Goal: Use online tool/utility: Utilize a website feature to perform a specific function

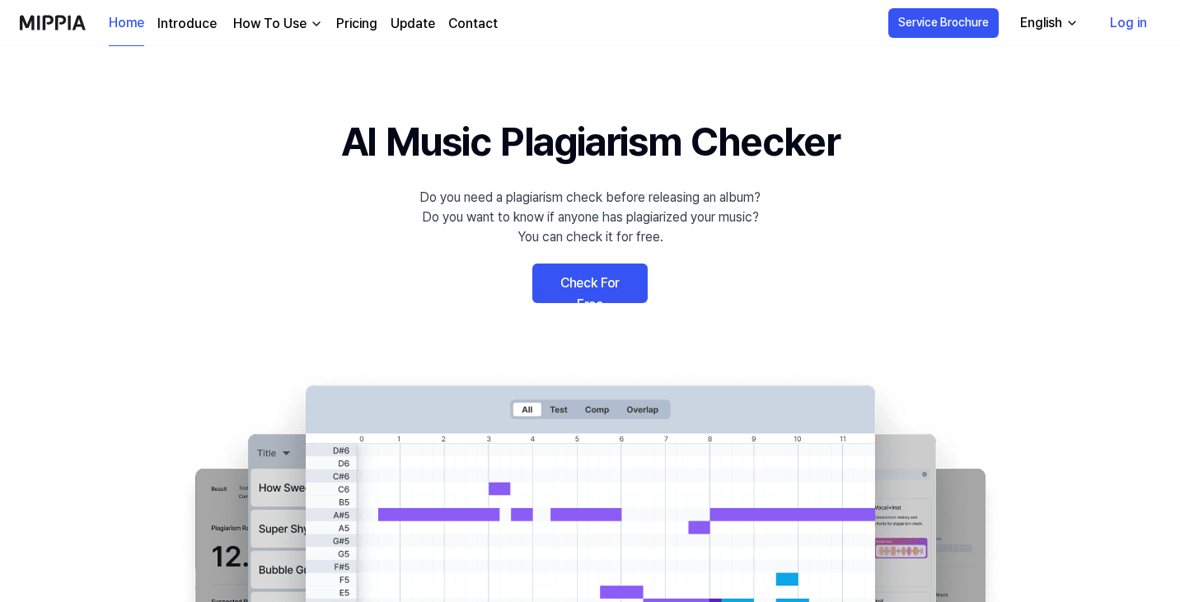
click at [624, 275] on link "Check For Free" at bounding box center [589, 284] width 115 height 40
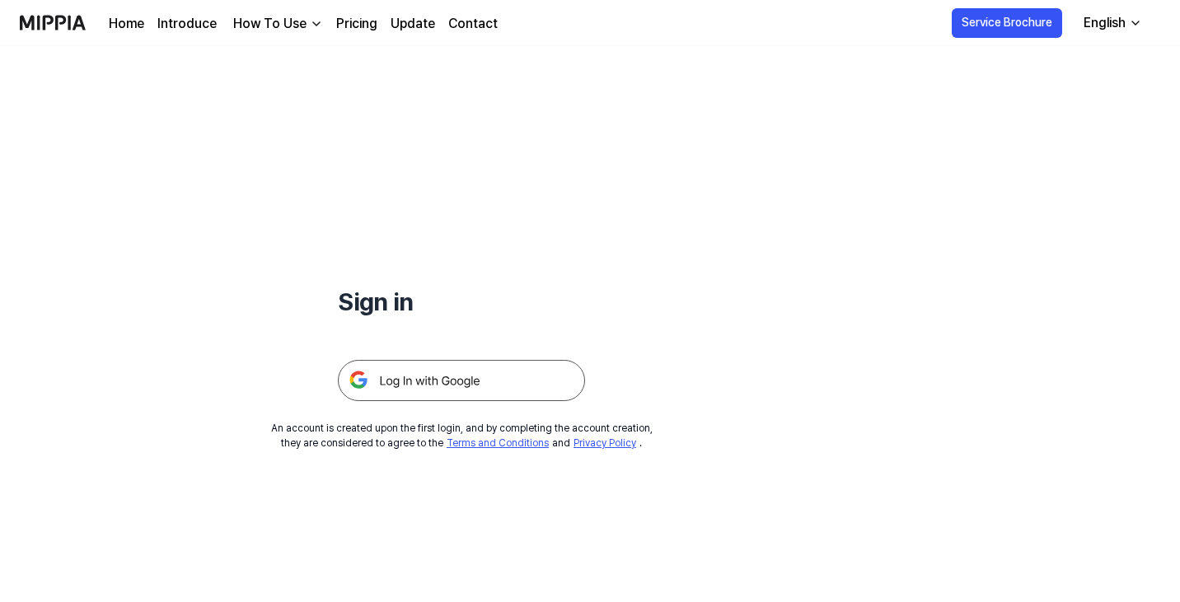
click at [411, 371] on img at bounding box center [461, 380] width 247 height 41
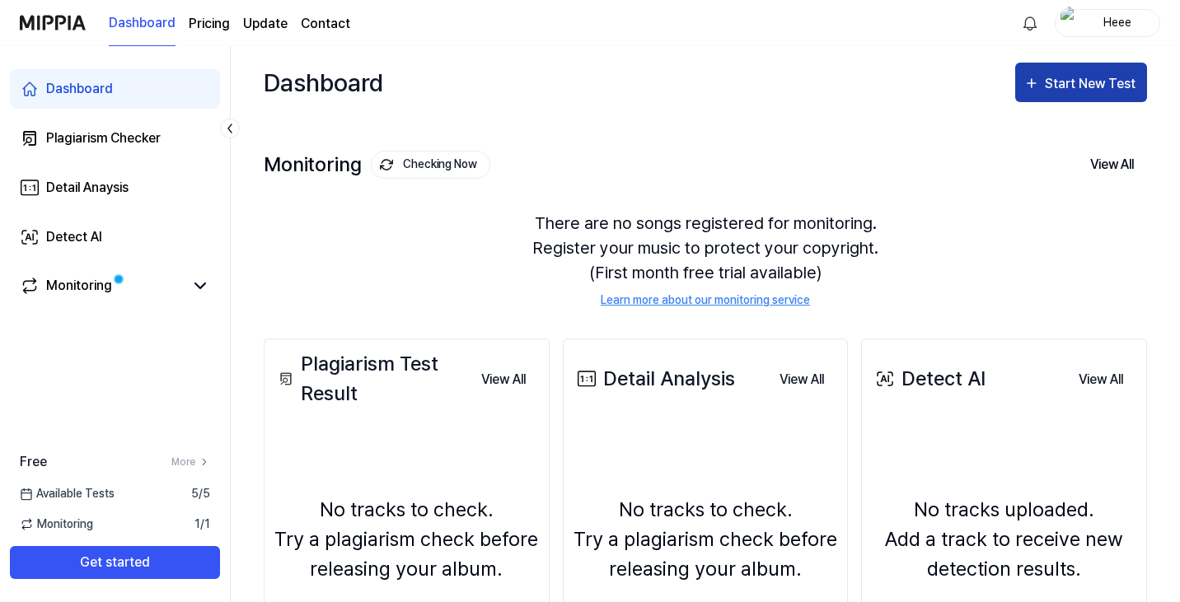
click at [1065, 98] on button "Start New Test" at bounding box center [1081, 83] width 132 height 40
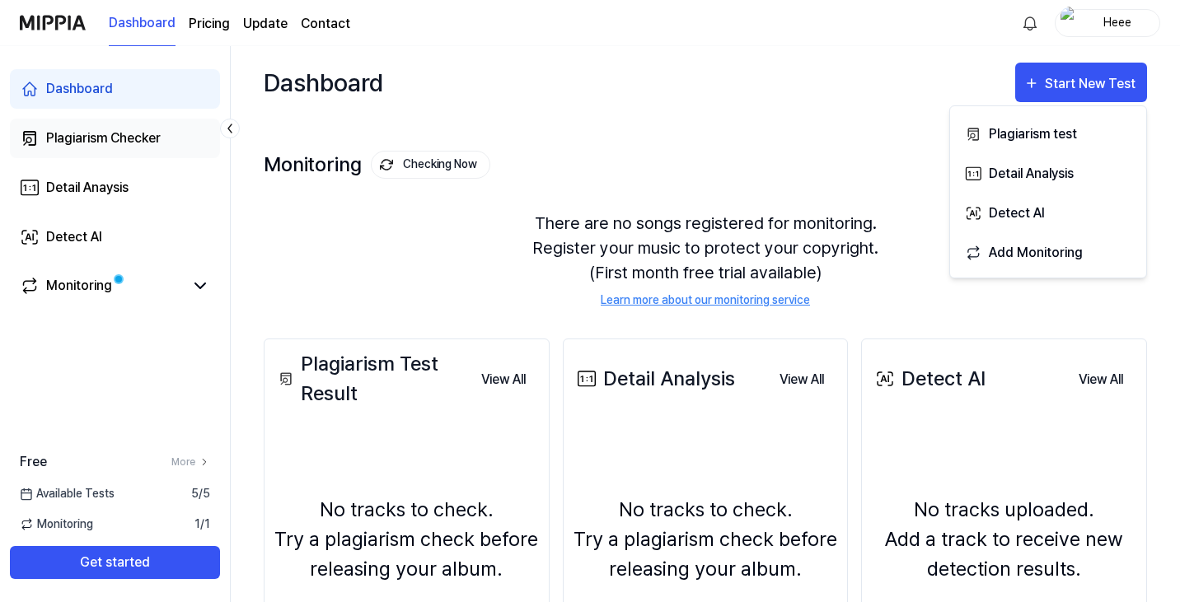
click at [141, 148] on link "Plagiarism Checker" at bounding box center [115, 139] width 210 height 40
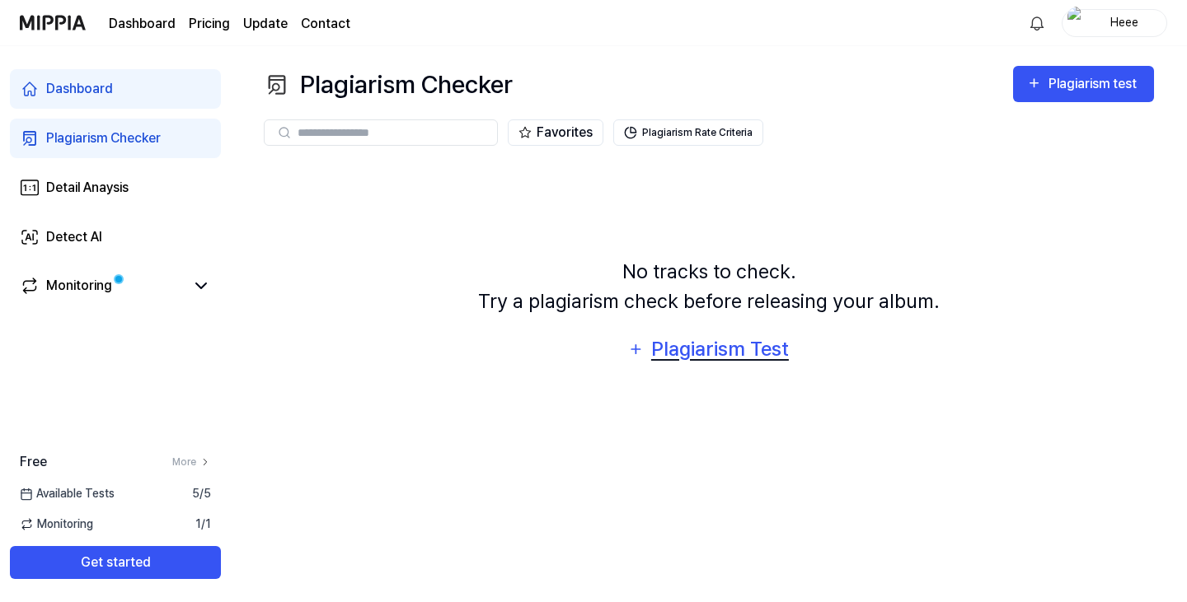
click at [712, 363] on div "Plagiarism Test" at bounding box center [719, 349] width 140 height 31
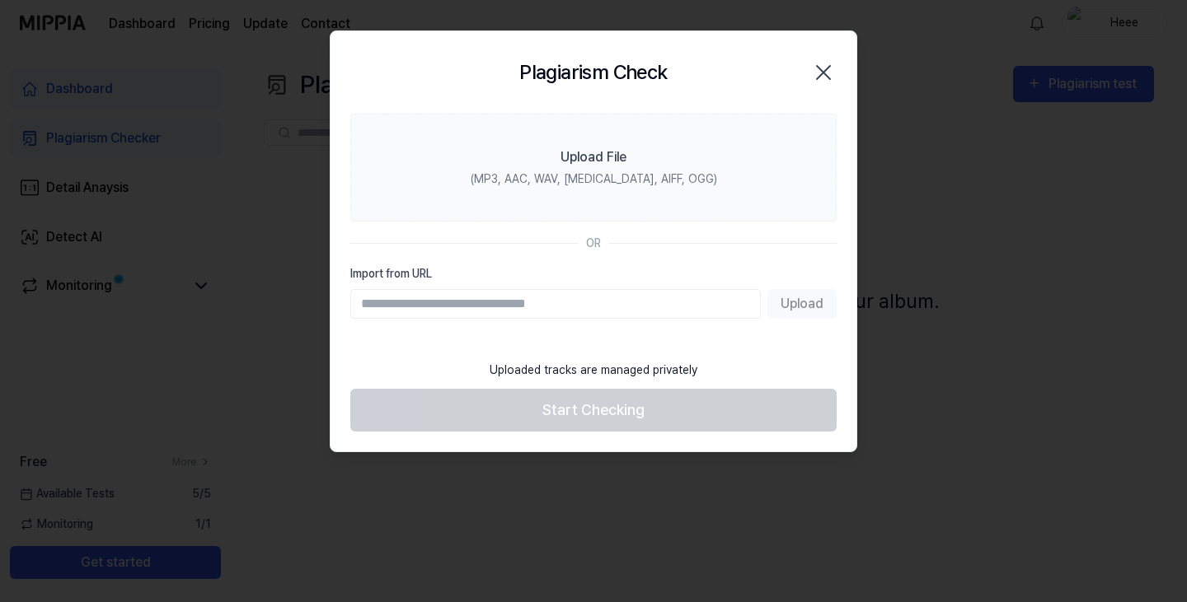
click at [835, 52] on div "Plagiarism Check Close" at bounding box center [593, 72] width 486 height 43
click at [832, 62] on icon "button" at bounding box center [823, 72] width 26 height 26
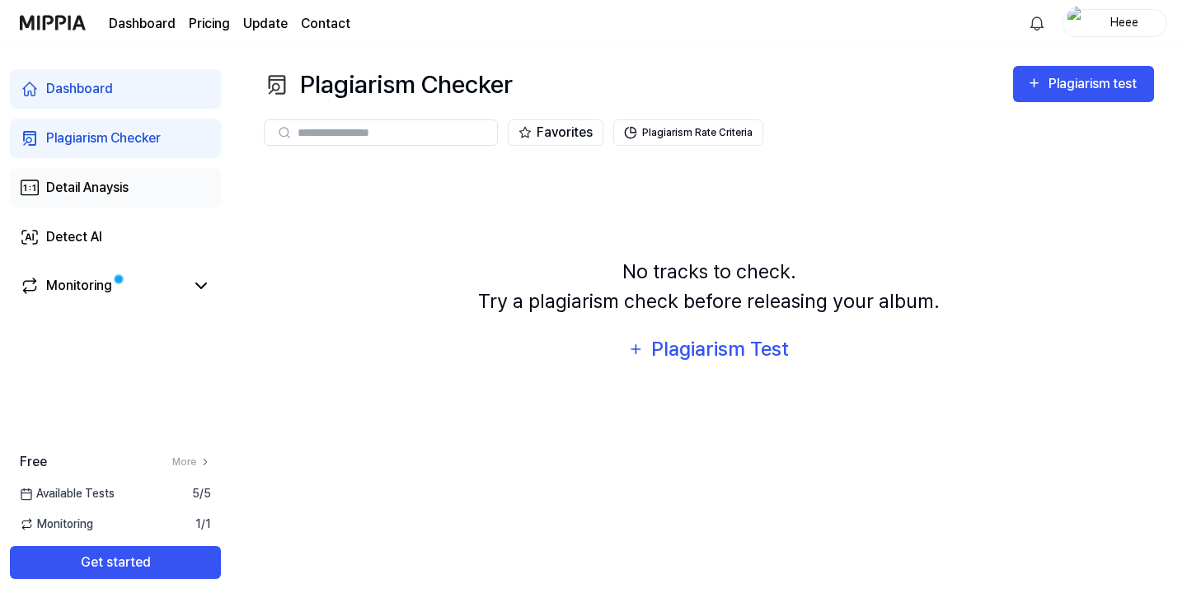
click at [60, 183] on div "Detail Anaysis" at bounding box center [87, 188] width 82 height 20
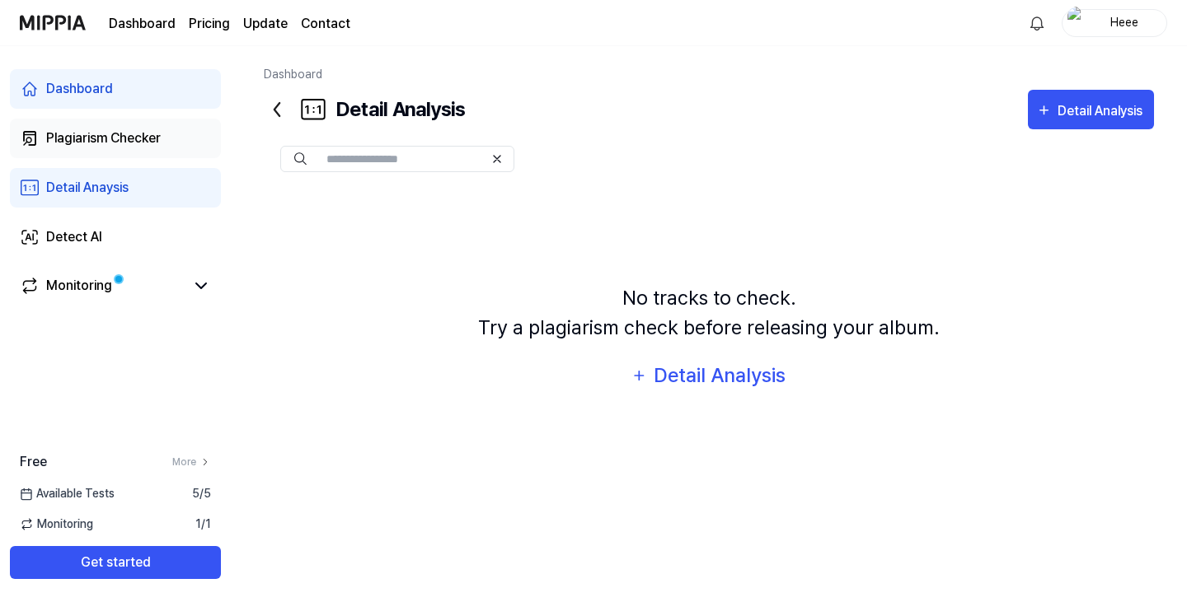
click at [87, 155] on link "Plagiarism Checker" at bounding box center [115, 139] width 211 height 40
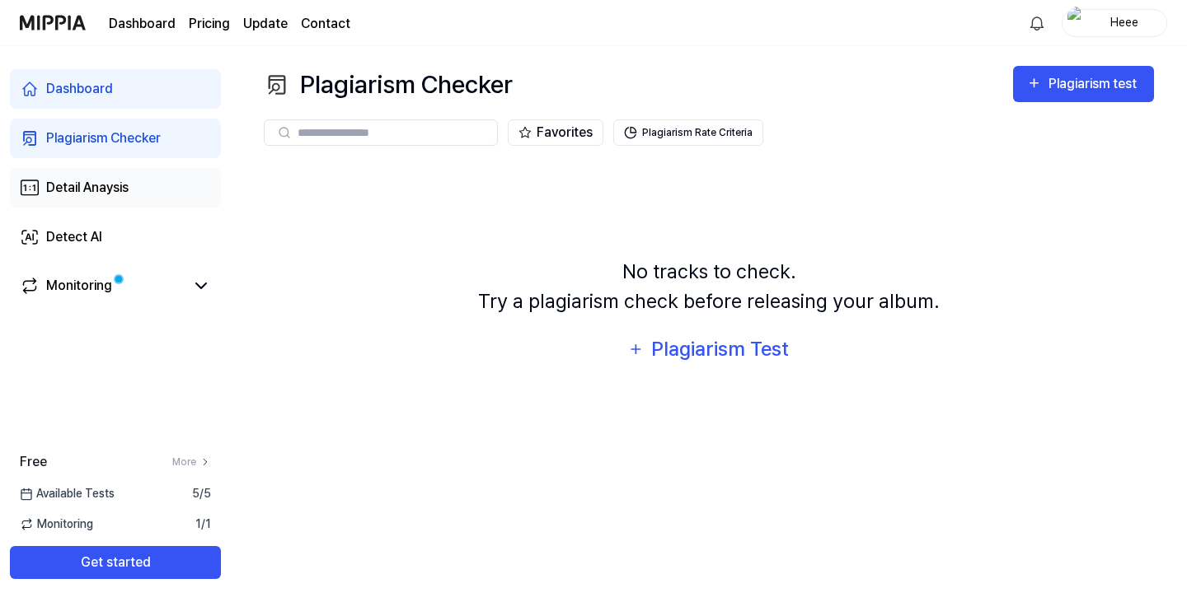
click at [87, 199] on link "Detail Anaysis" at bounding box center [115, 188] width 211 height 40
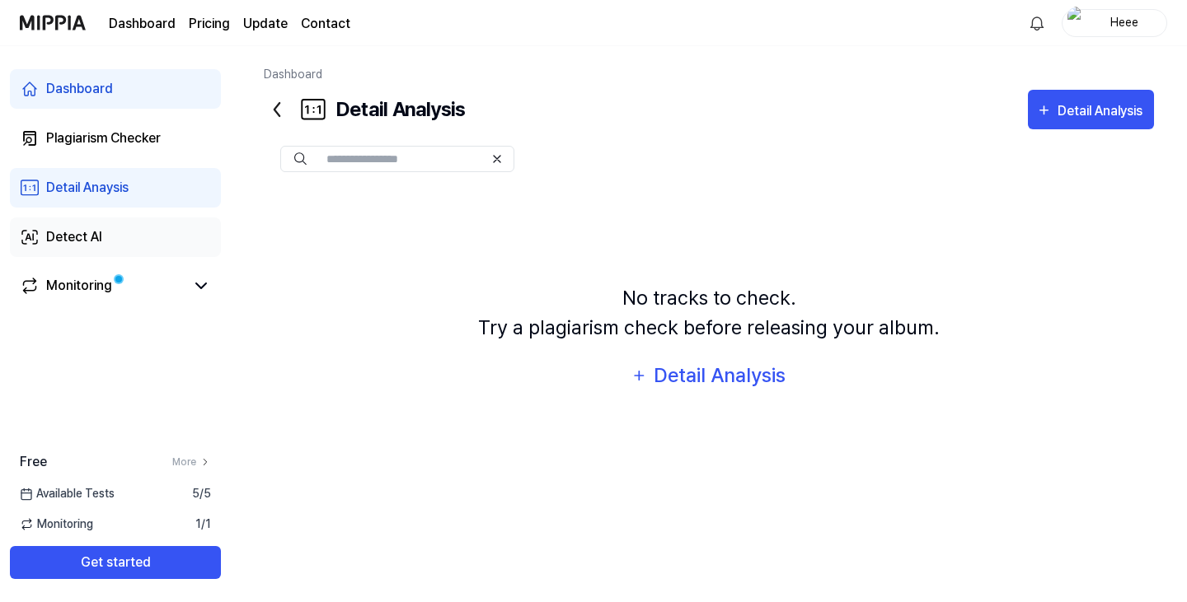
click at [96, 231] on div "Detect AI" at bounding box center [74, 237] width 56 height 20
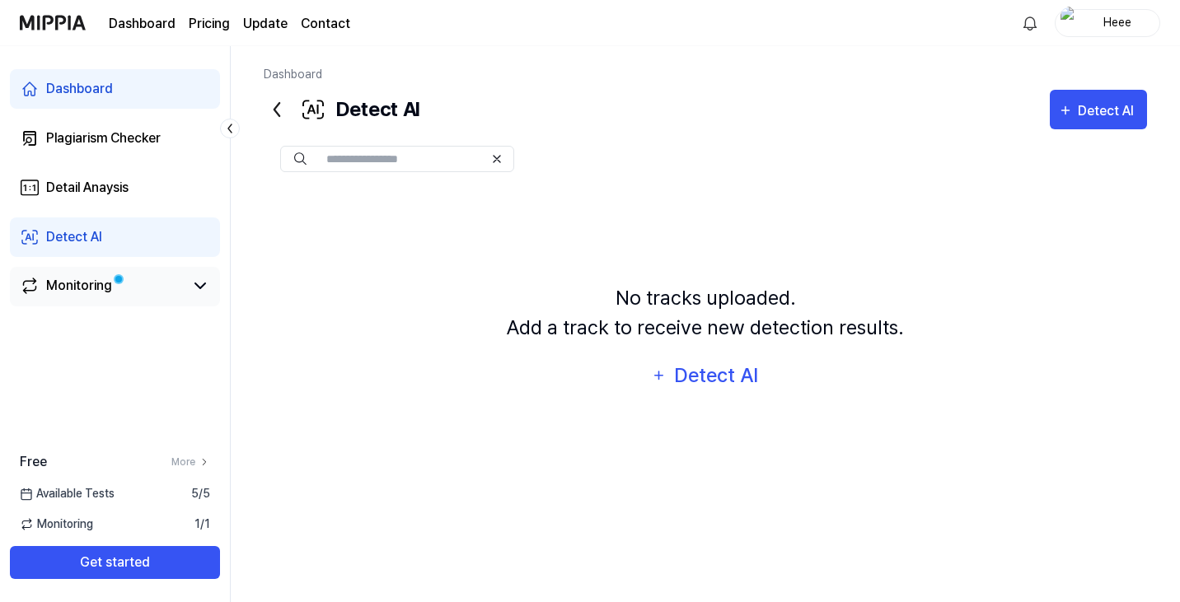
click at [139, 282] on link "Monitoring" at bounding box center [102, 286] width 164 height 20
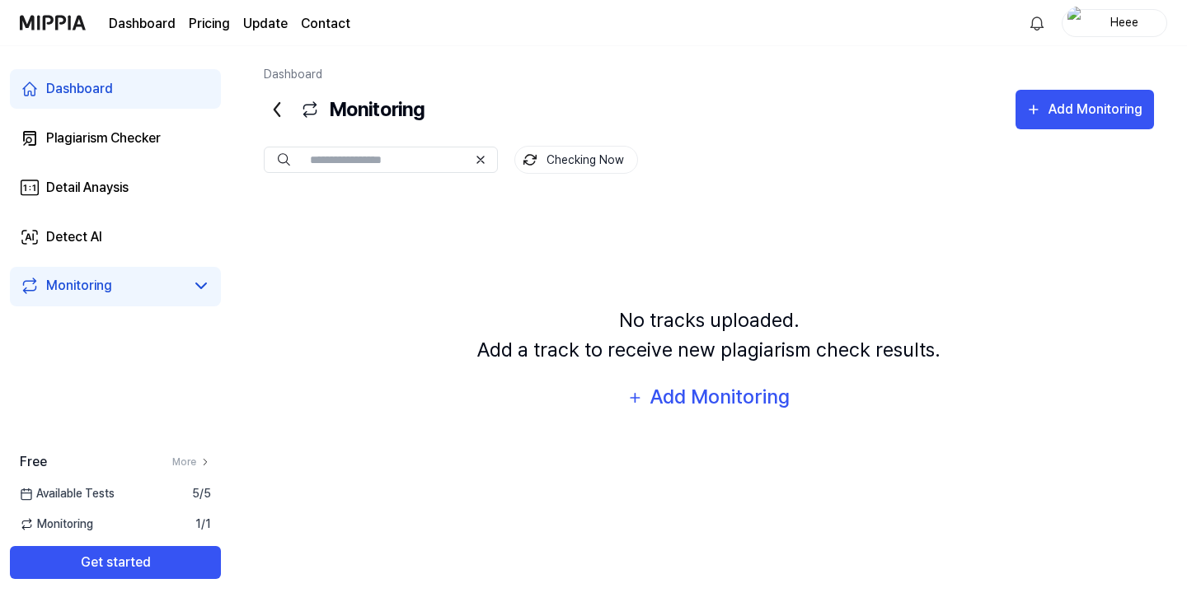
click at [186, 80] on link "Dashboard" at bounding box center [115, 89] width 211 height 40
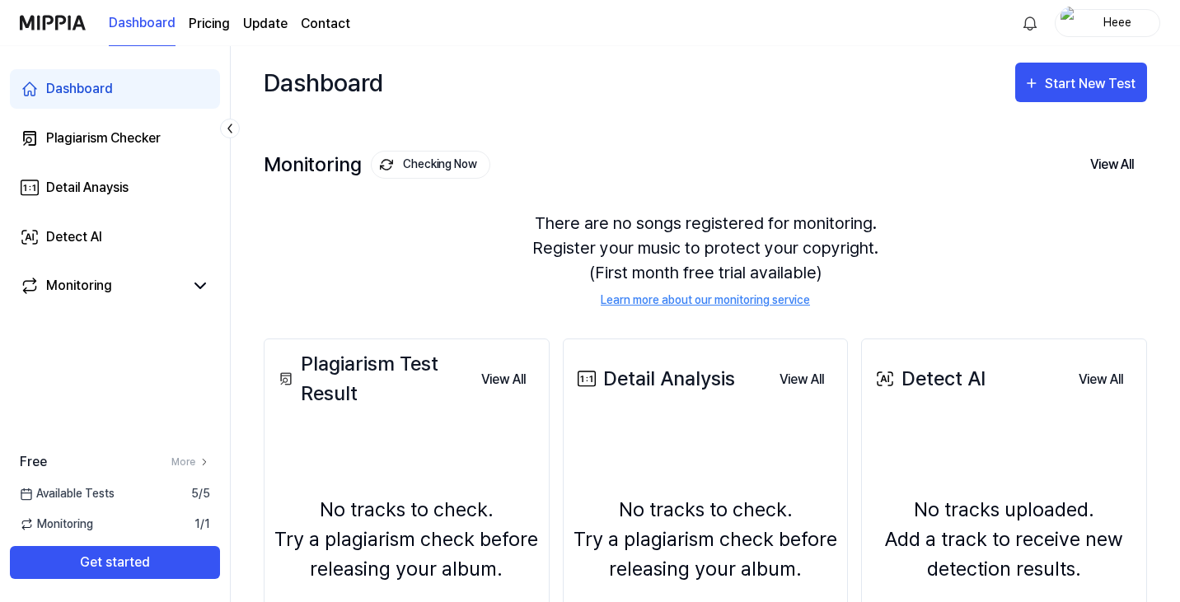
click at [402, 393] on div "Plagiarism Test Result" at bounding box center [371, 378] width 194 height 59
click at [487, 369] on button "View All" at bounding box center [503, 379] width 71 height 33
